Goal: Entertainment & Leisure: Consume media (video, audio)

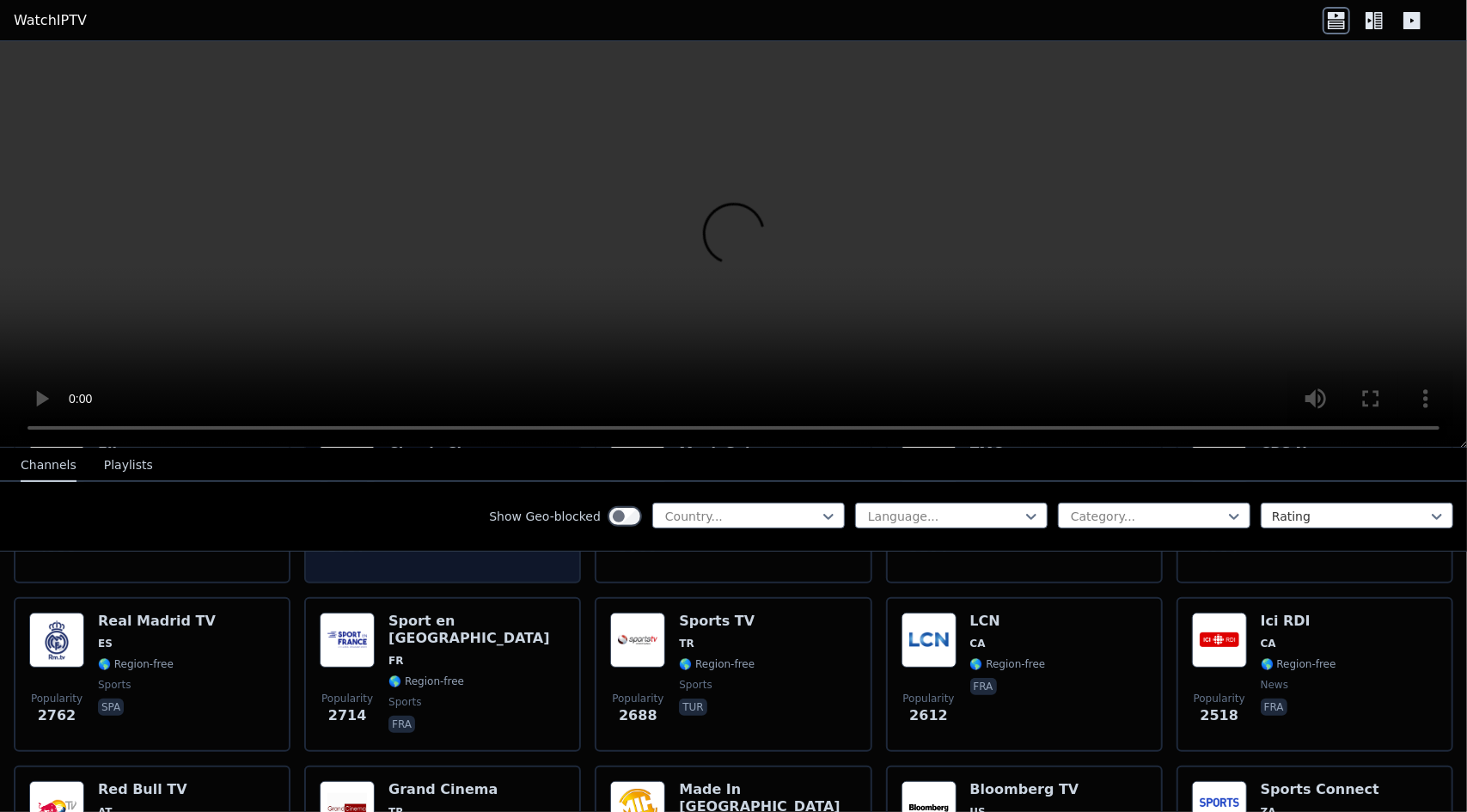
scroll to position [498, 0]
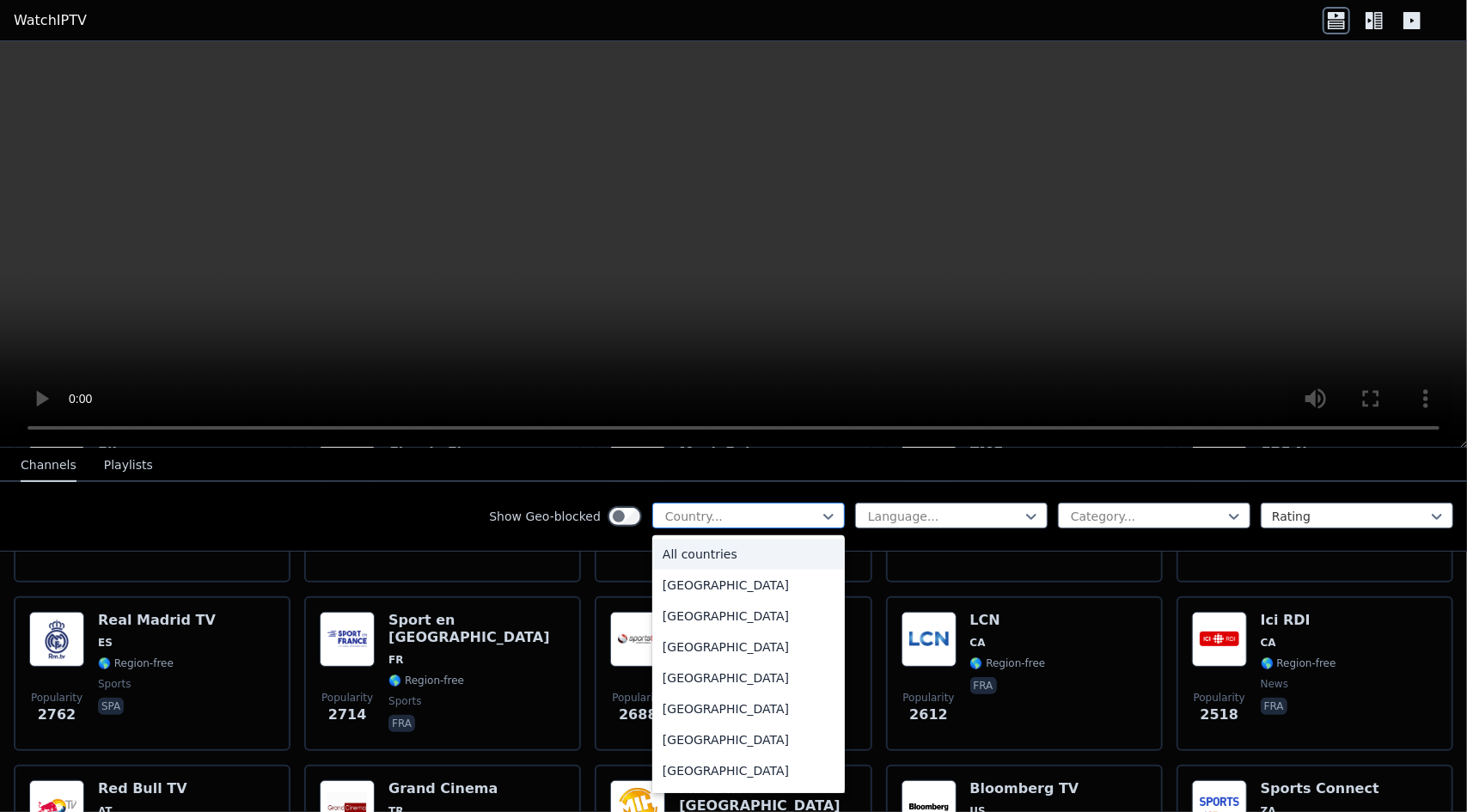
click at [805, 522] on div at bounding box center [741, 516] width 156 height 17
click at [687, 679] on div "[GEOGRAPHIC_DATA]" at bounding box center [748, 679] width 193 height 31
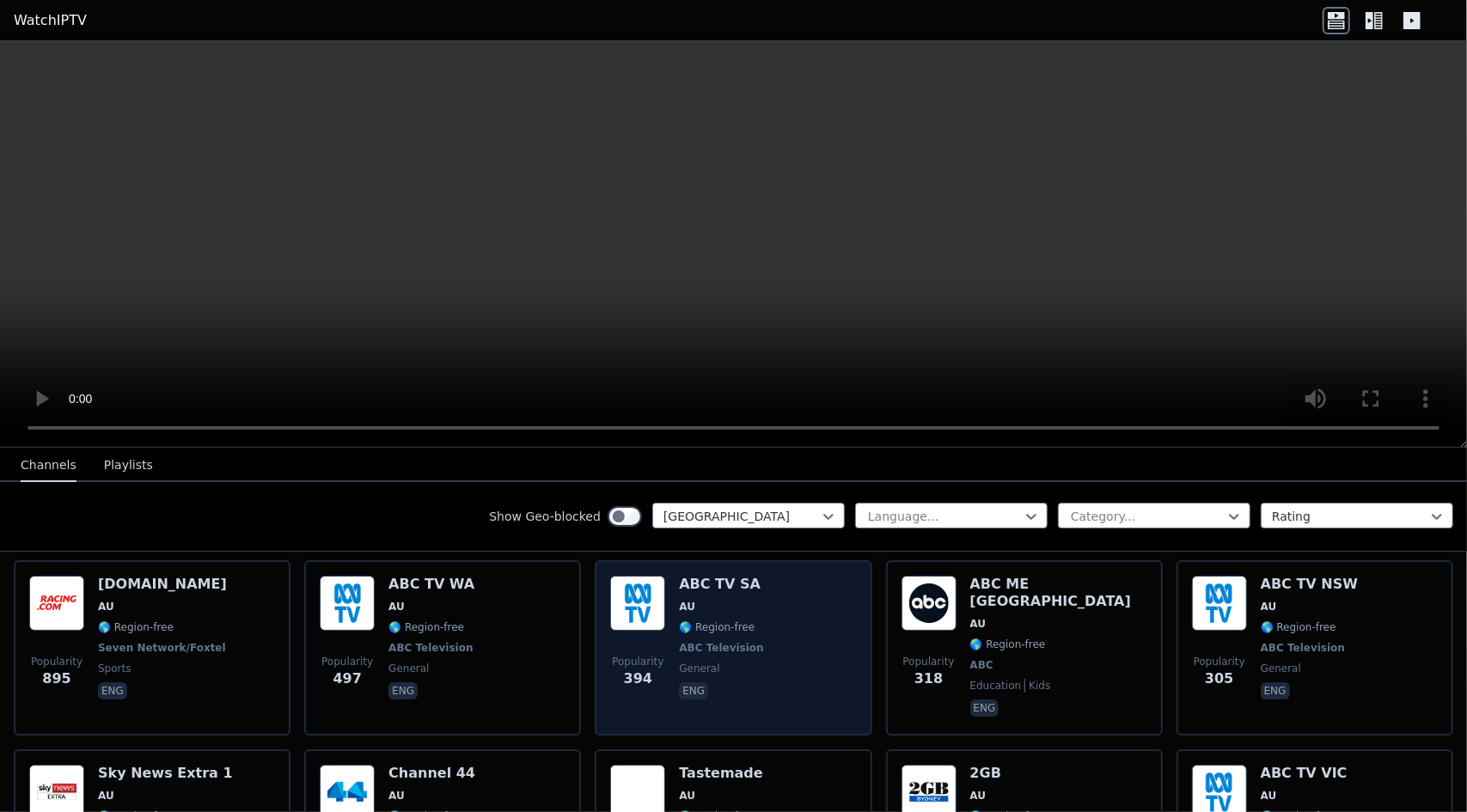
scroll to position [193, 0]
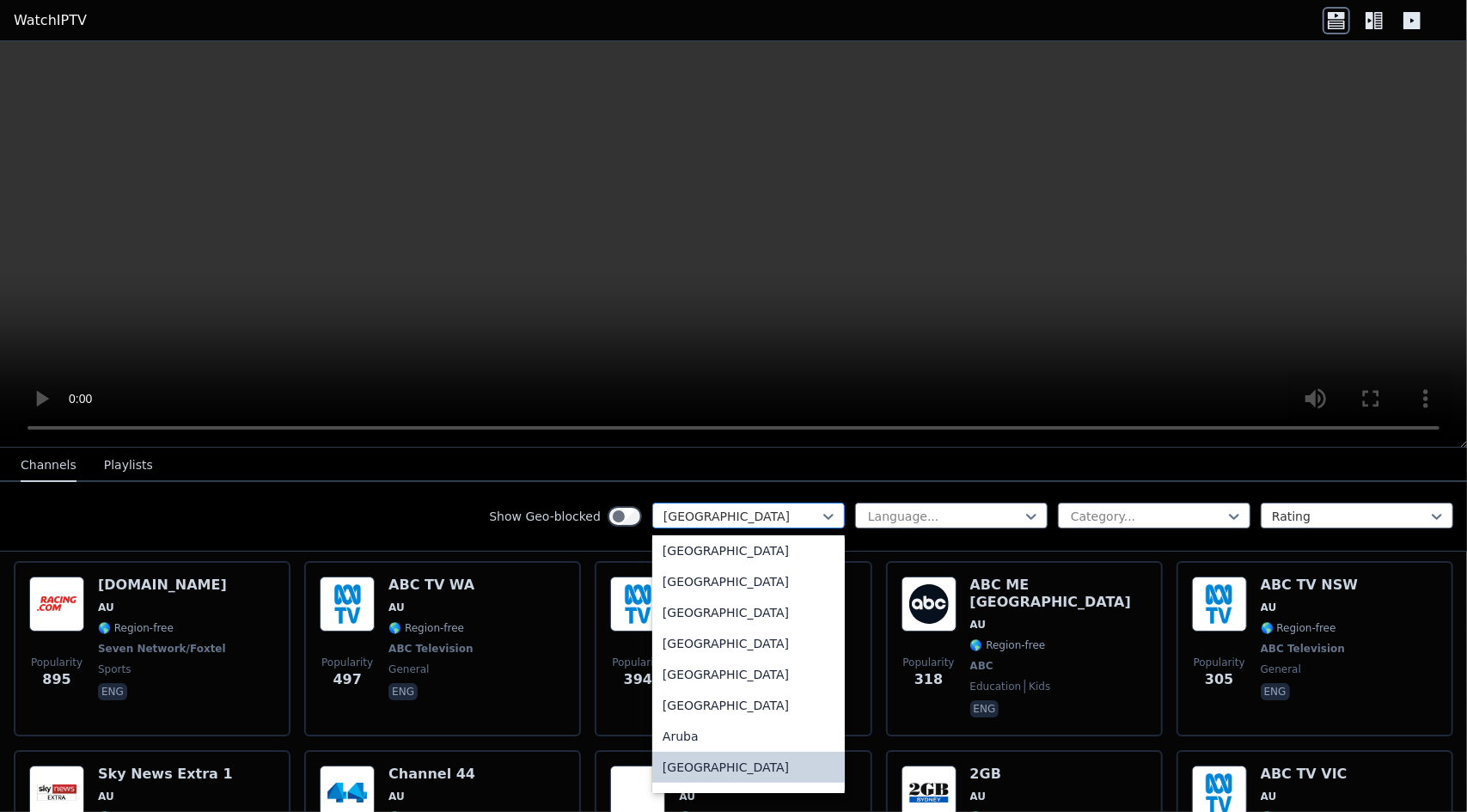
click at [760, 524] on div at bounding box center [741, 516] width 156 height 17
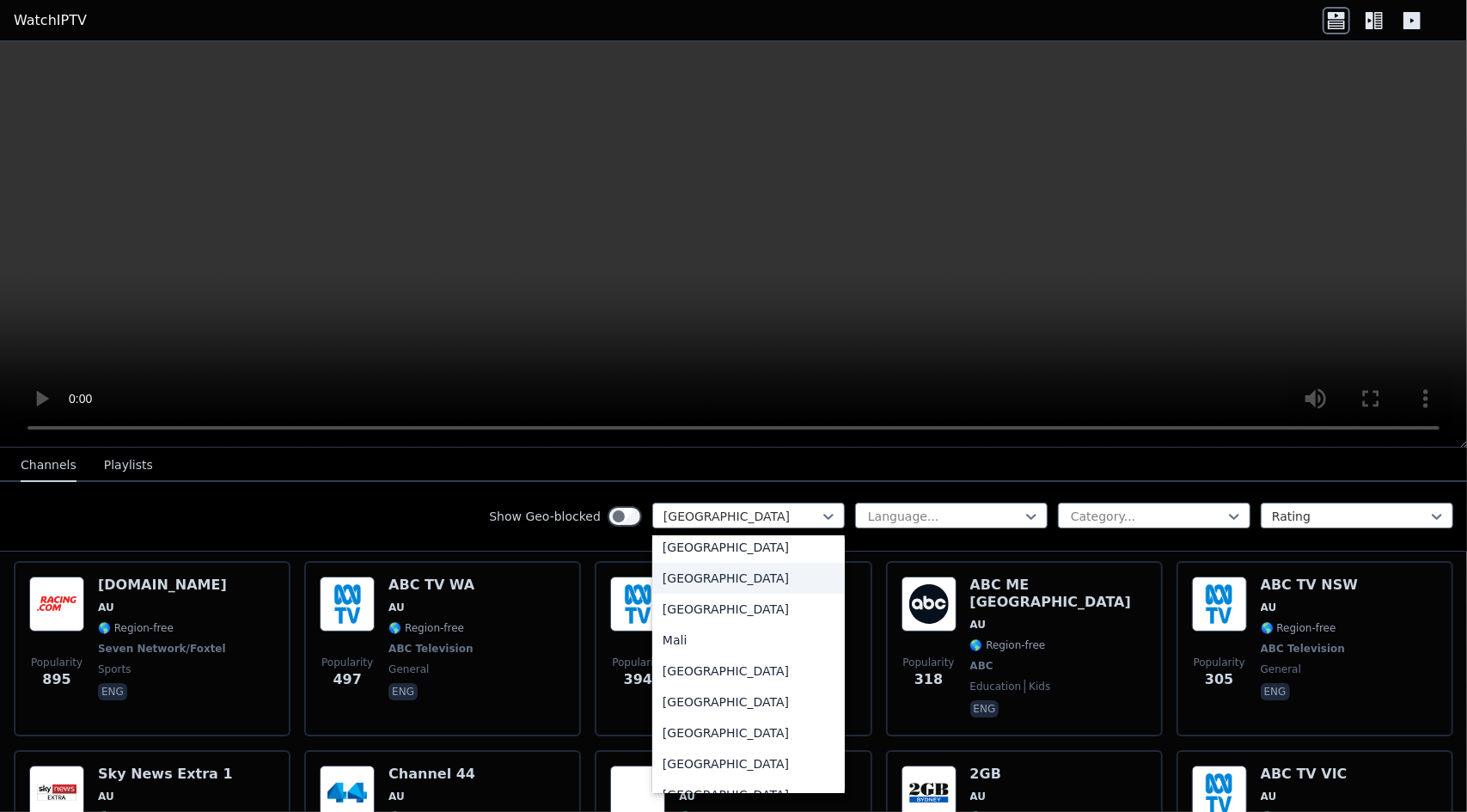
click at [698, 594] on div "[GEOGRAPHIC_DATA]" at bounding box center [748, 578] width 193 height 31
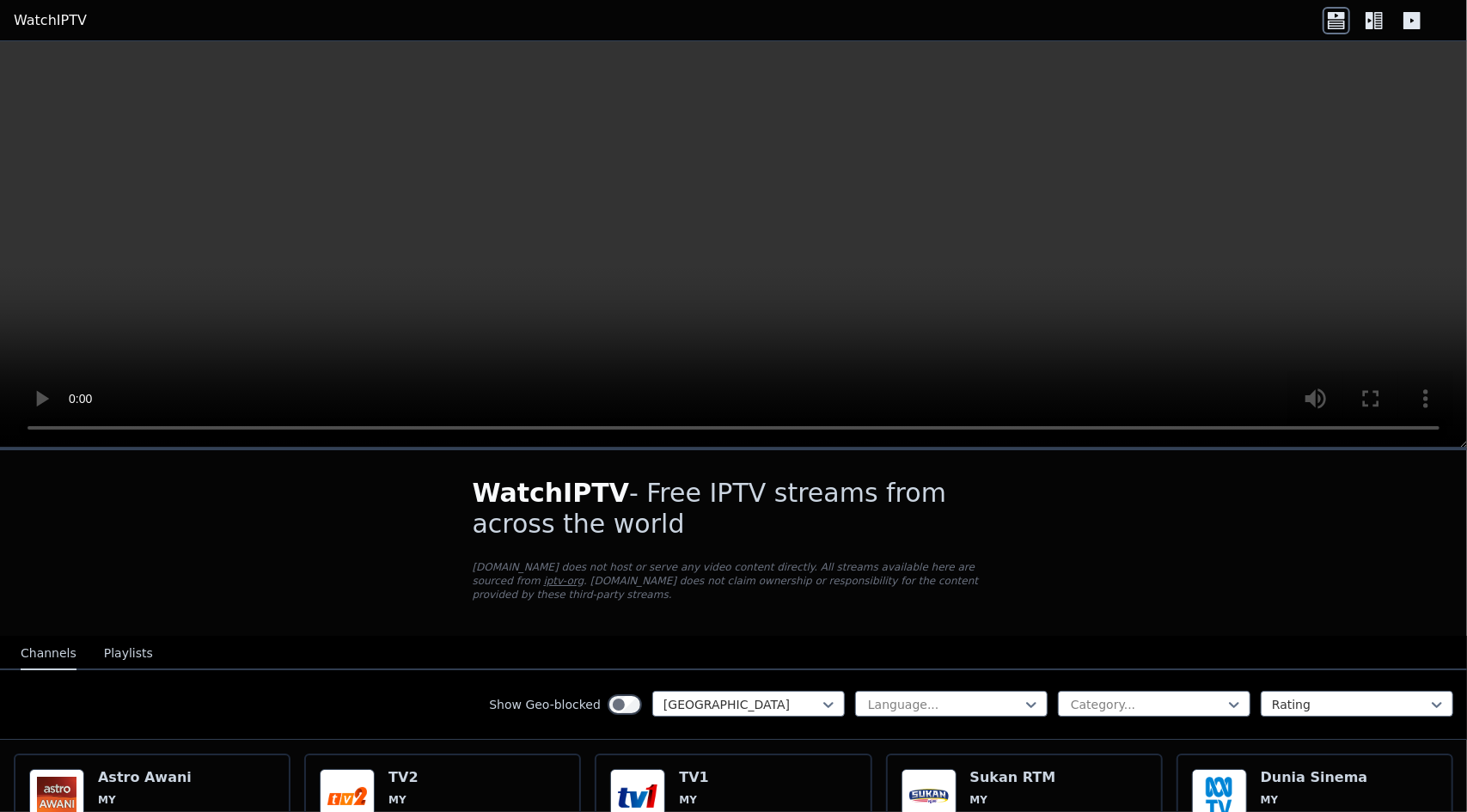
click at [744, 674] on div "Show Geo-blocked Malaysia Language... Category... Rating" at bounding box center [733, 705] width 1467 height 70
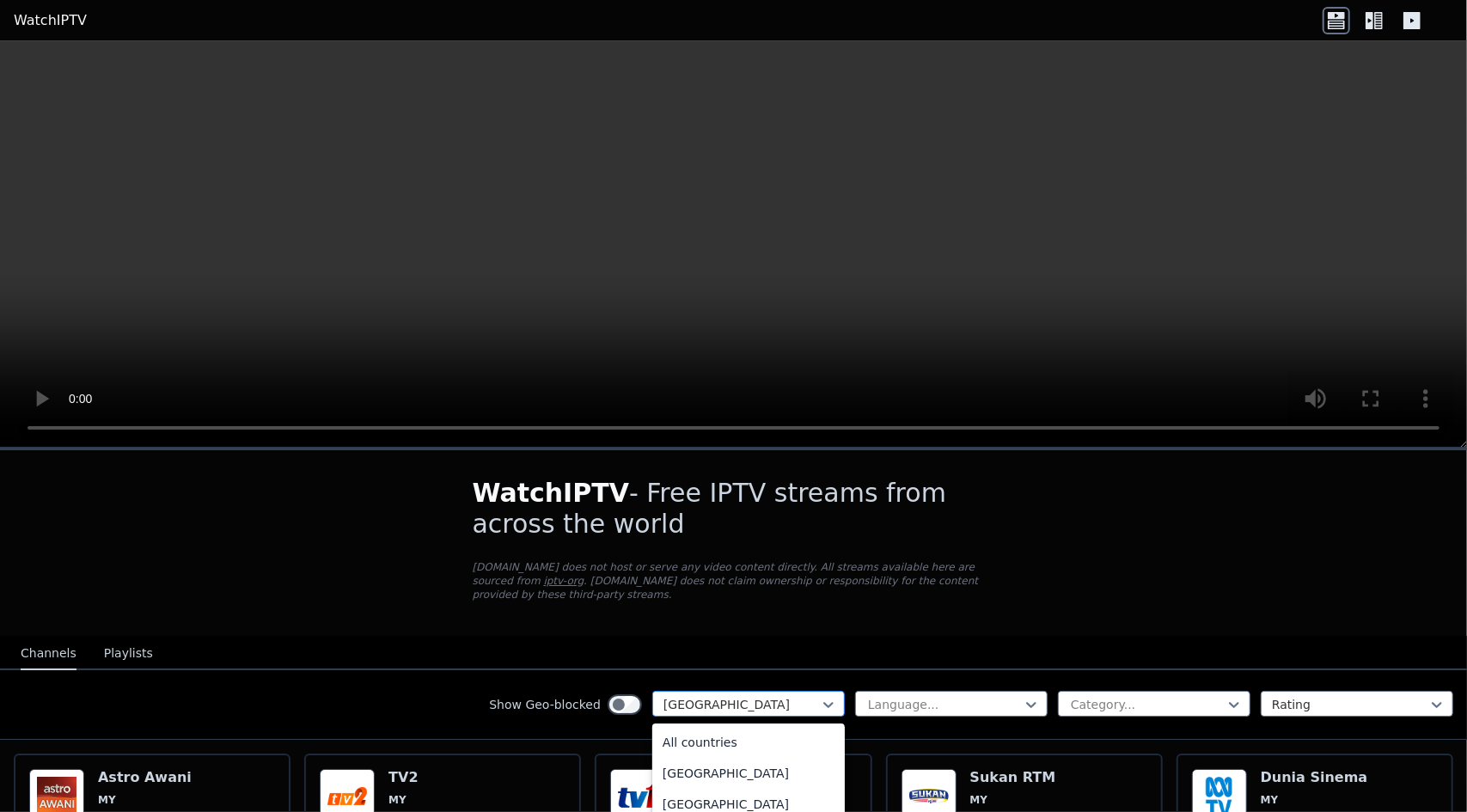
click at [686, 696] on div at bounding box center [741, 704] width 156 height 17
click at [696, 727] on div "All countries" at bounding box center [748, 742] width 193 height 31
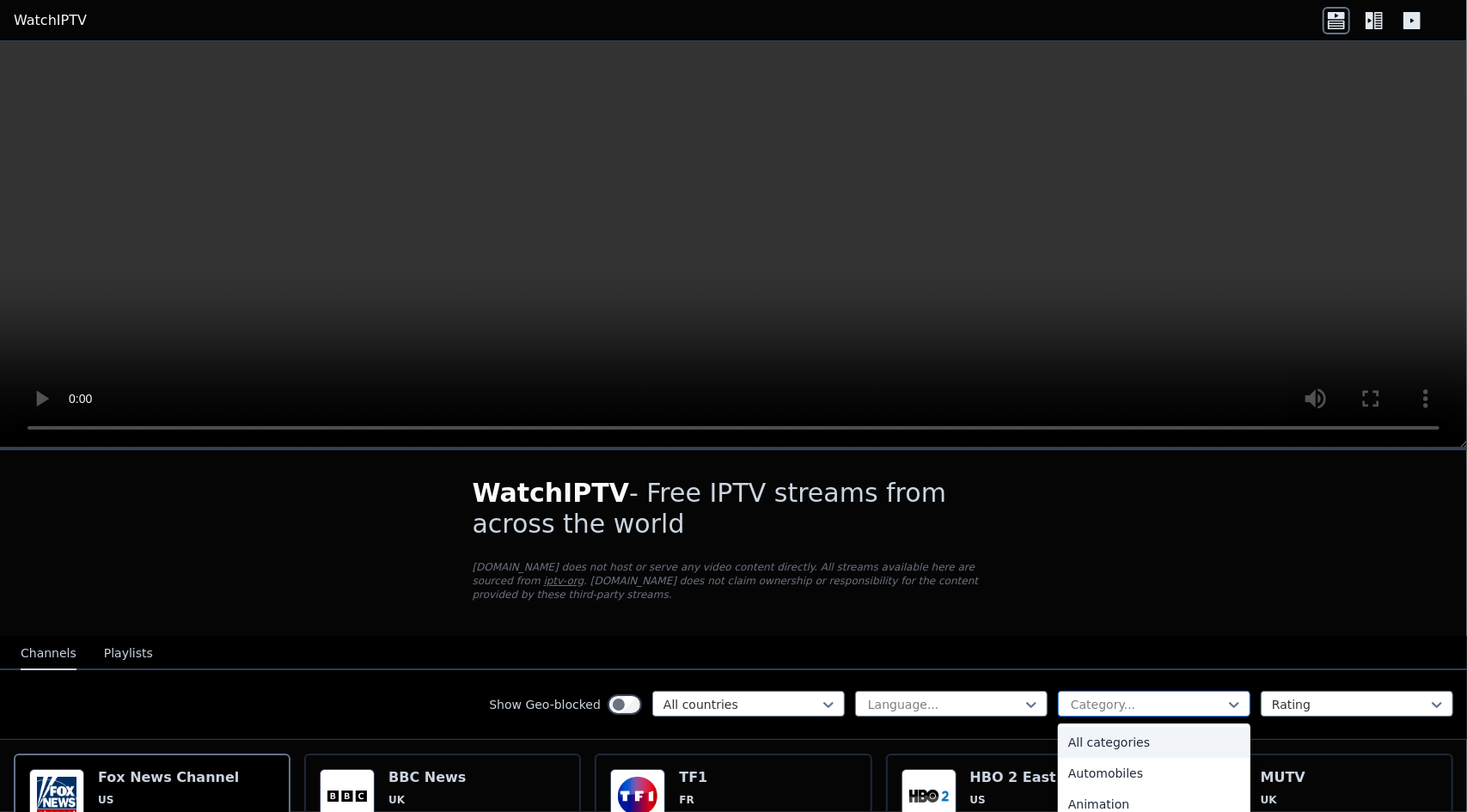
click at [1165, 696] on div at bounding box center [1148, 704] width 156 height 17
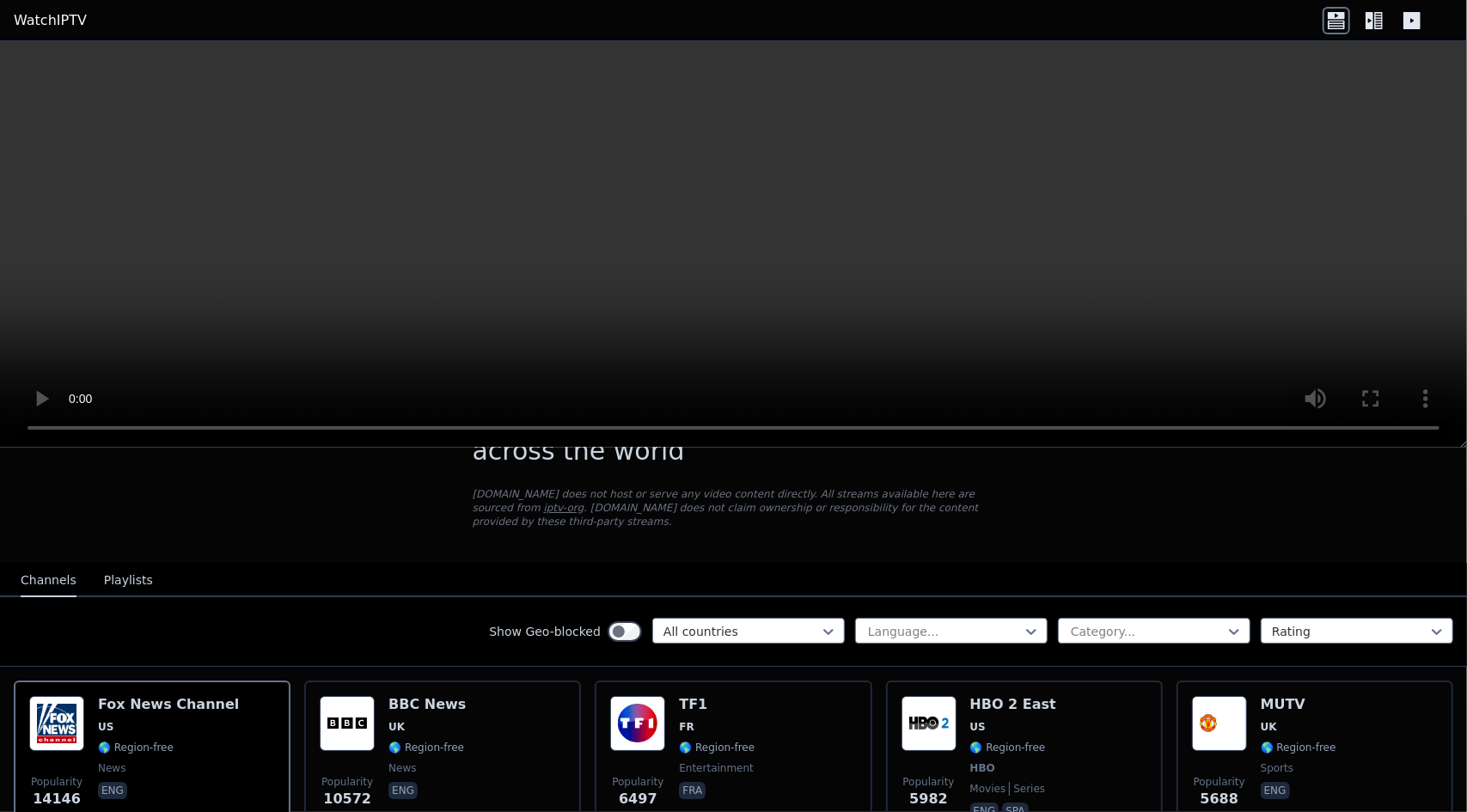
scroll to position [72, 0]
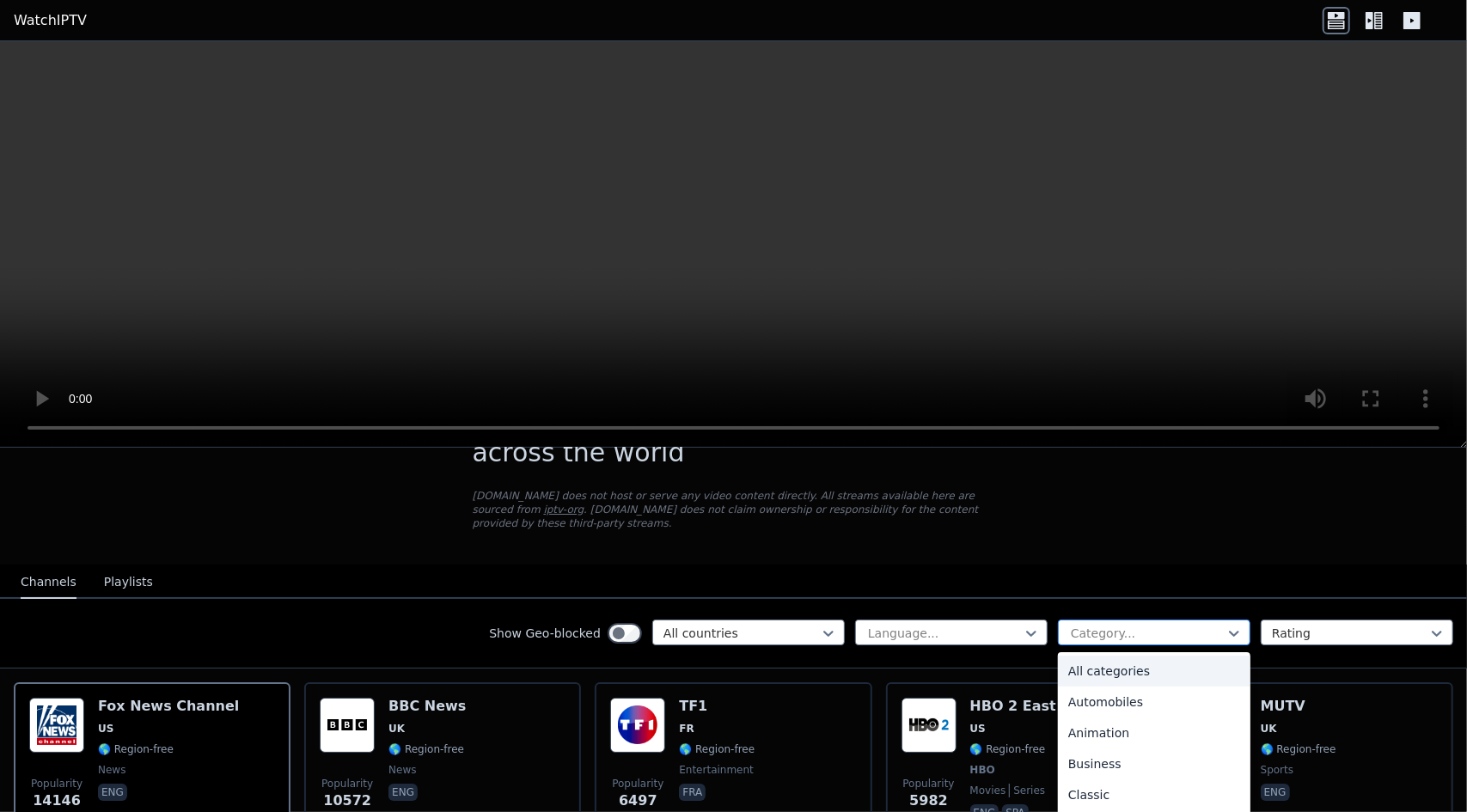
click at [1138, 627] on div at bounding box center [1148, 633] width 156 height 17
click at [1119, 732] on div "Sports" at bounding box center [1154, 739] width 193 height 31
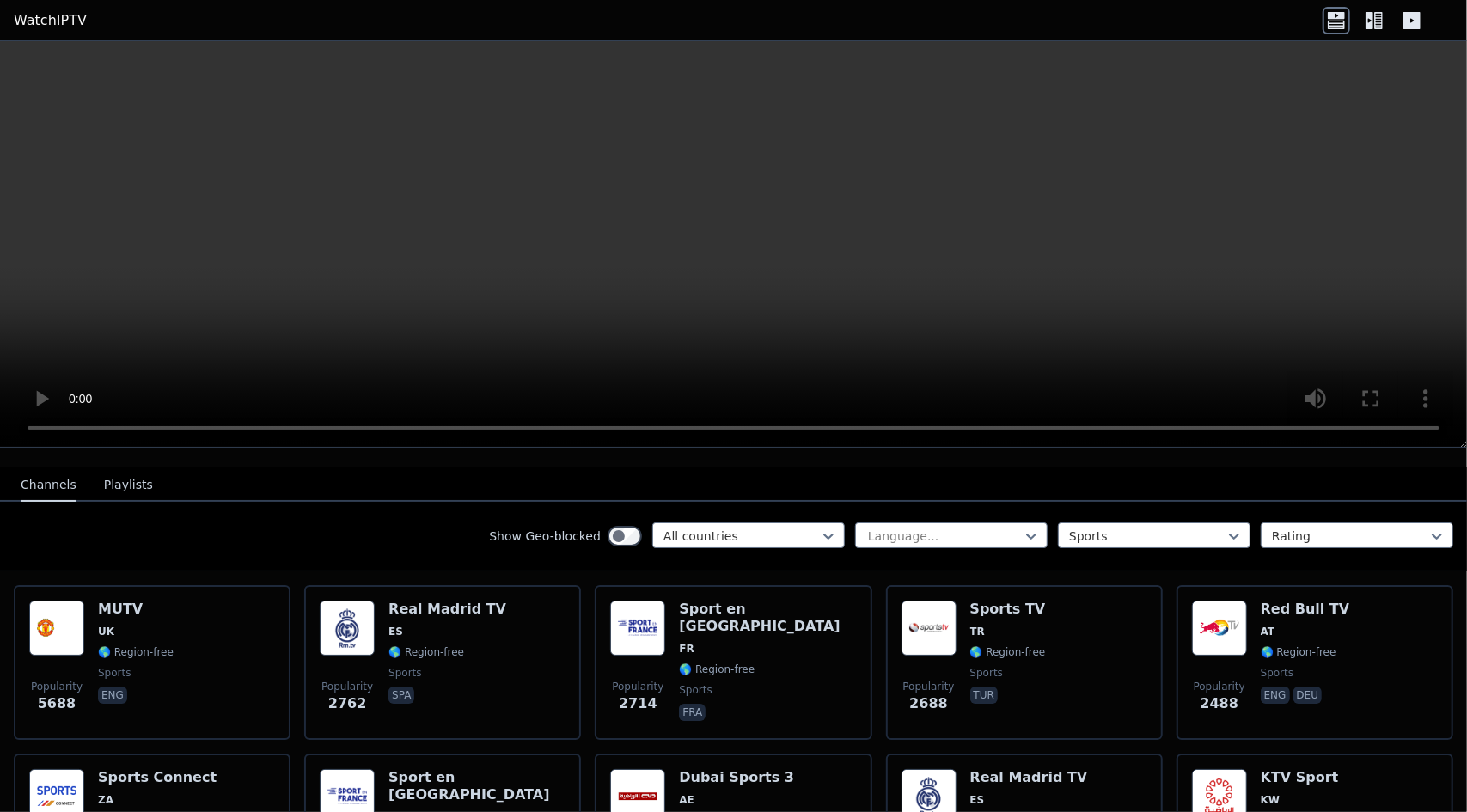
scroll to position [167, 0]
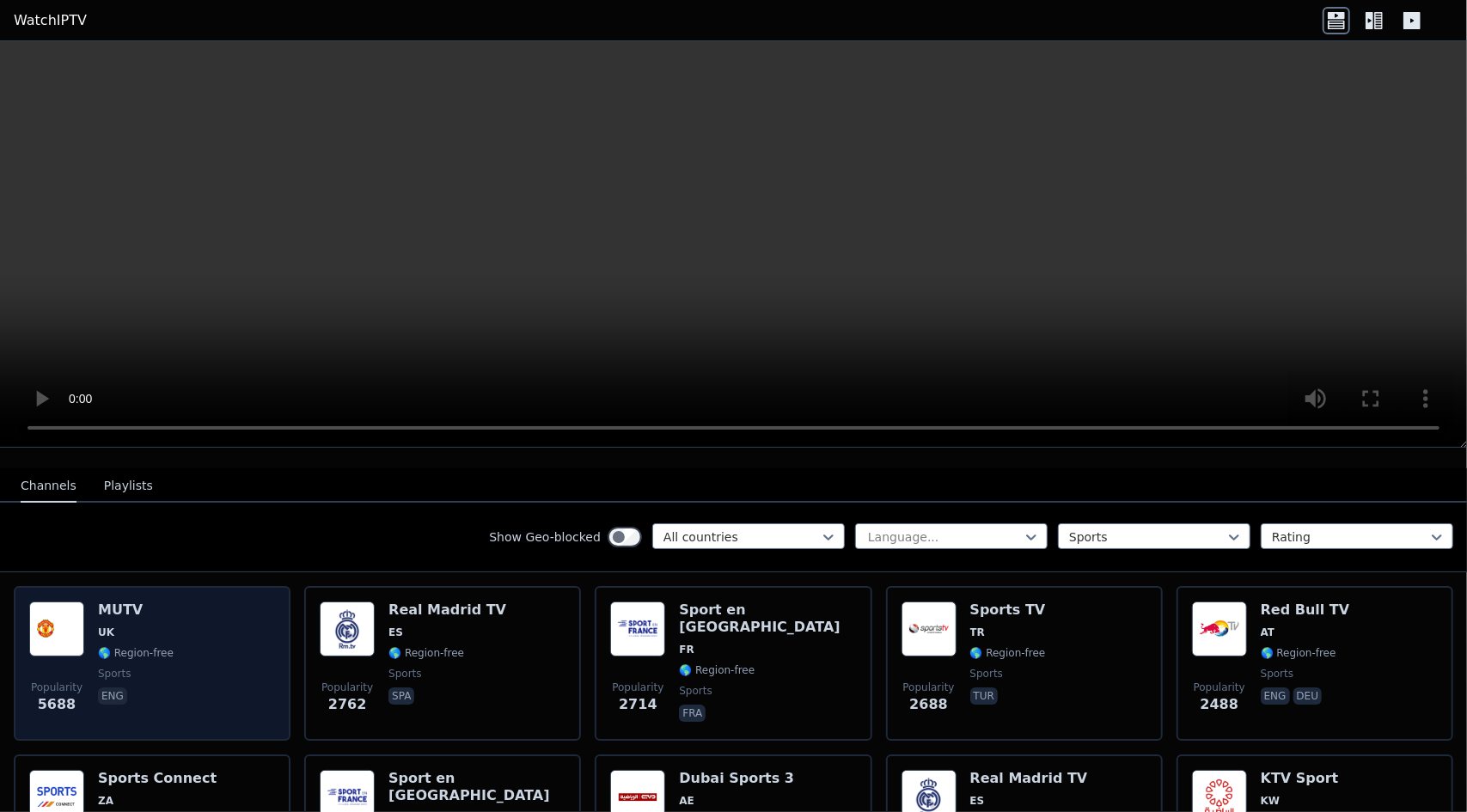
click at [177, 635] on div "Popularity 5688 MUTV UK 🌎 Region-free sports eng" at bounding box center [152, 663] width 246 height 124
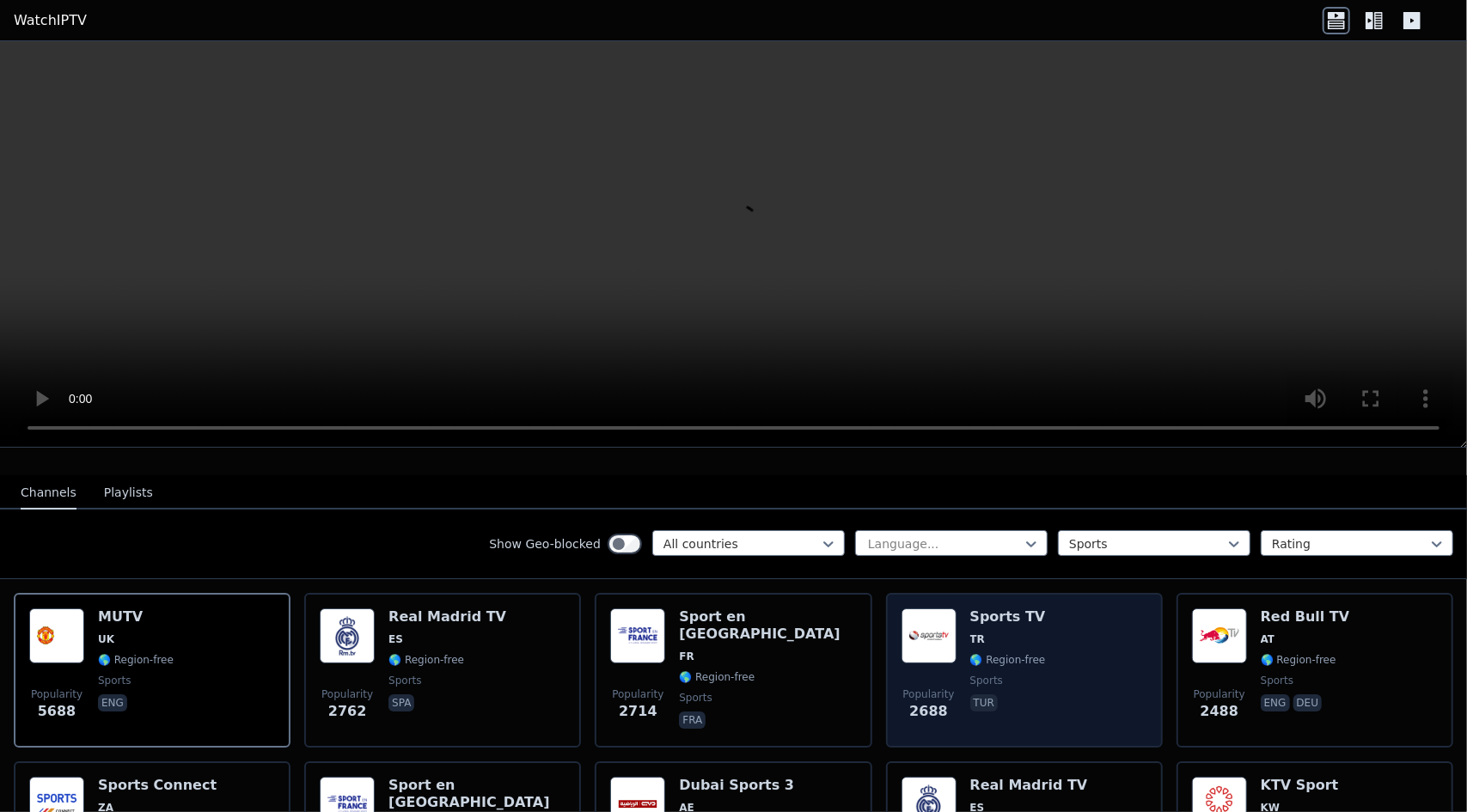
scroll to position [0, 0]
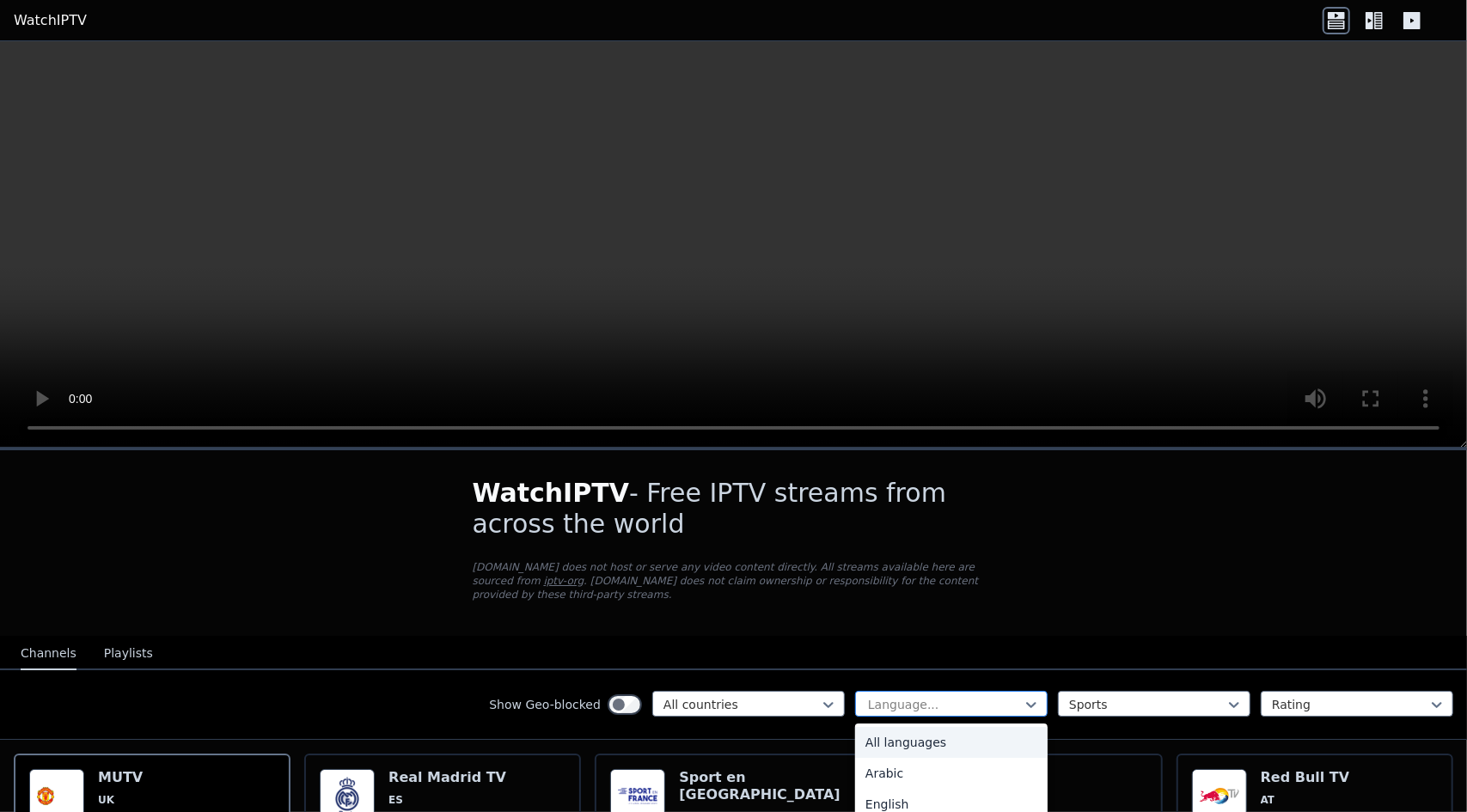
click at [954, 696] on div at bounding box center [944, 704] width 156 height 17
click at [874, 789] on div "English" at bounding box center [951, 804] width 193 height 31
